Goal: Use online tool/utility: Use online tool/utility

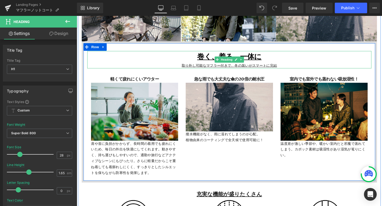
drag, startPoint x: 290, startPoint y: 68, endPoint x: 187, endPoint y: 66, distance: 102.4
click at [187, 66] on div "取り外し可能なマフラー付きで、冬の装いがスマートに完結" at bounding box center [237, 68] width 299 height 6
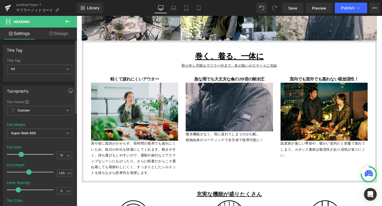
scroll to position [1397, 0]
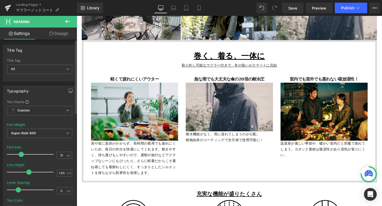
click at [21, 155] on div at bounding box center [32, 154] width 44 height 11
type input "29"
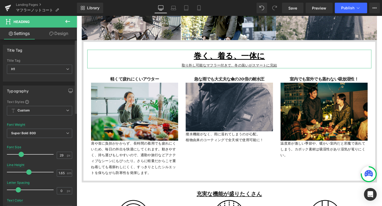
scroll to position [1396, 0]
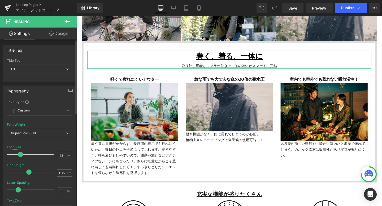
click at [20, 154] on span at bounding box center [20, 154] width 5 height 5
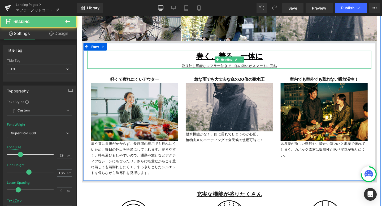
click at [287, 63] on h1 "巻く、着る、一体に" at bounding box center [237, 59] width 299 height 13
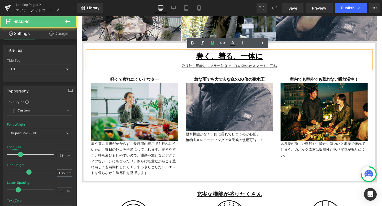
click at [283, 69] on u "取り外し可能なマフラー付きで、冬の装いがスマートに完結" at bounding box center [237, 68] width 100 height 5
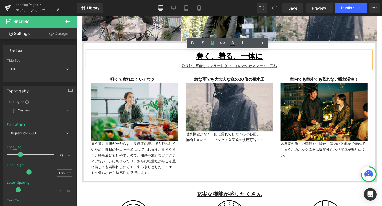
drag, startPoint x: 289, startPoint y: 69, endPoint x: 186, endPoint y: 68, distance: 103.2
click at [186, 68] on div "取り外し可能なマフラー付きで、冬の装いがスマートに完結" at bounding box center [237, 68] width 299 height 6
click at [195, 45] on icon at bounding box center [192, 43] width 6 height 6
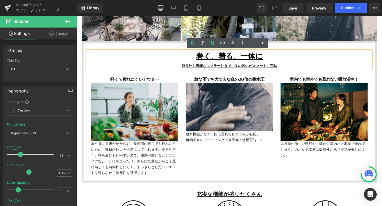
click at [317, 67] on div "取り外し可能なマフラー付きで、冬の装いがスマートに完結" at bounding box center [237, 68] width 299 height 6
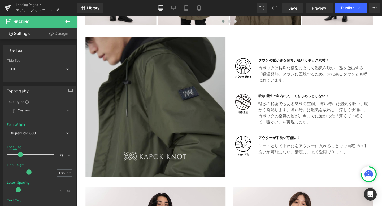
scroll to position [401, 0]
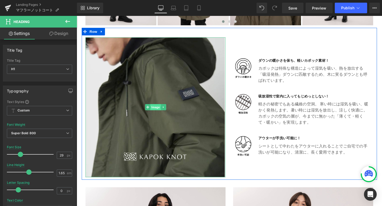
click at [159, 113] on span "Image" at bounding box center [159, 112] width 11 height 6
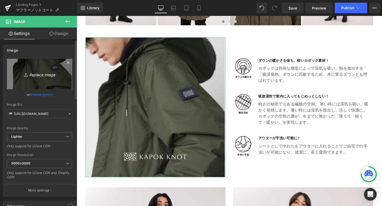
click at [42, 76] on icon "Replace Image" at bounding box center [39, 74] width 42 height 7
type input "C:\fakepath\Color Palette (17).png"
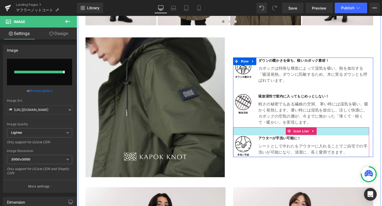
type input "[URL][DOMAIN_NAME]"
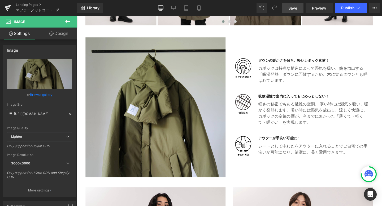
click at [298, 8] on link "Save" at bounding box center [292, 8] width 21 height 11
